Goal: Find specific page/section: Find specific page/section

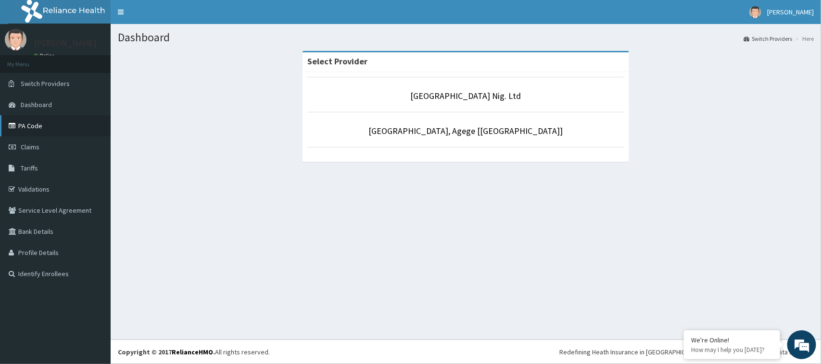
click at [62, 128] on link "PA Code" at bounding box center [55, 125] width 111 height 21
click at [35, 123] on link "PA Code" at bounding box center [55, 125] width 111 height 21
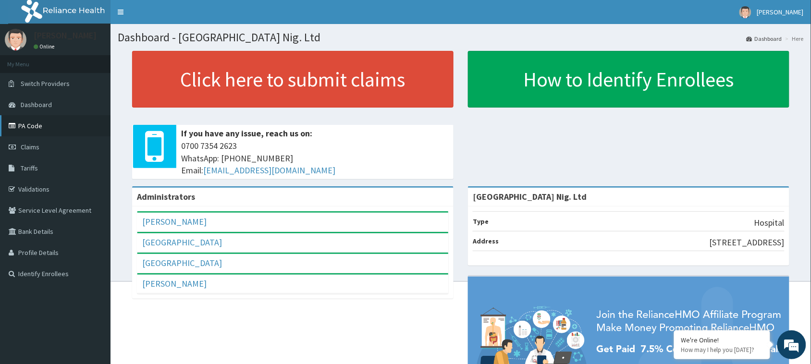
click at [48, 128] on link "PA Code" at bounding box center [55, 125] width 111 height 21
